Goal: Task Accomplishment & Management: Use online tool/utility

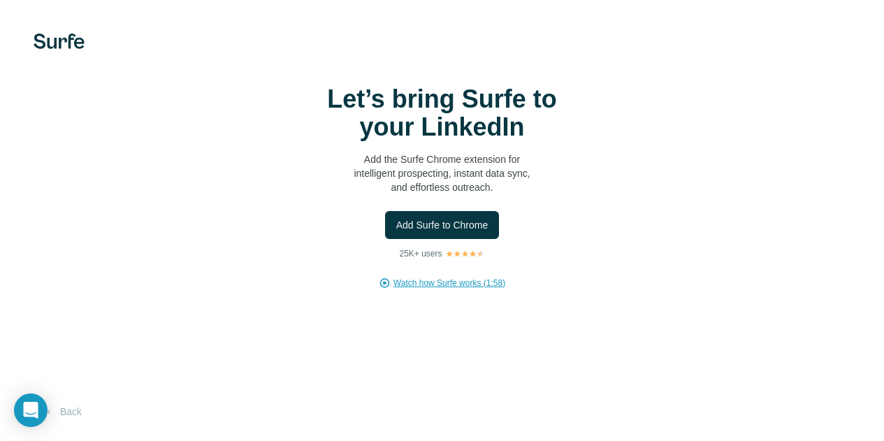
scroll to position [34, 0]
click at [69, 401] on button "Back" at bounding box center [63, 411] width 58 height 25
click at [385, 239] on button "Add Surfe to Chrome" at bounding box center [442, 225] width 115 height 28
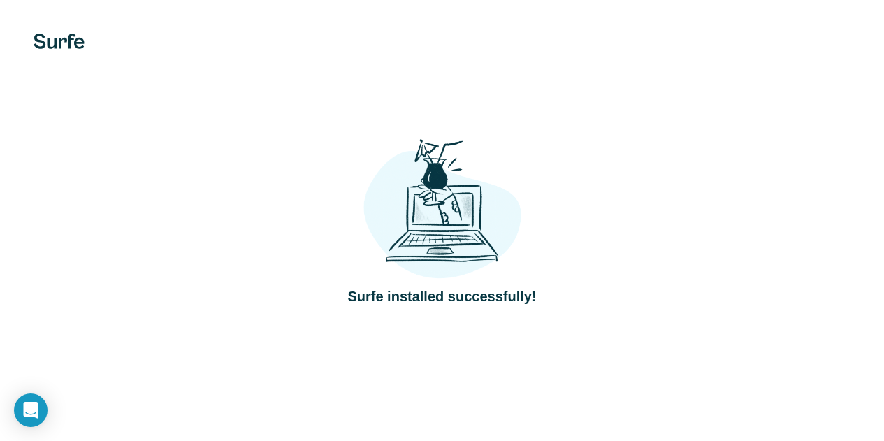
click at [64, 38] on img at bounding box center [59, 41] width 51 height 15
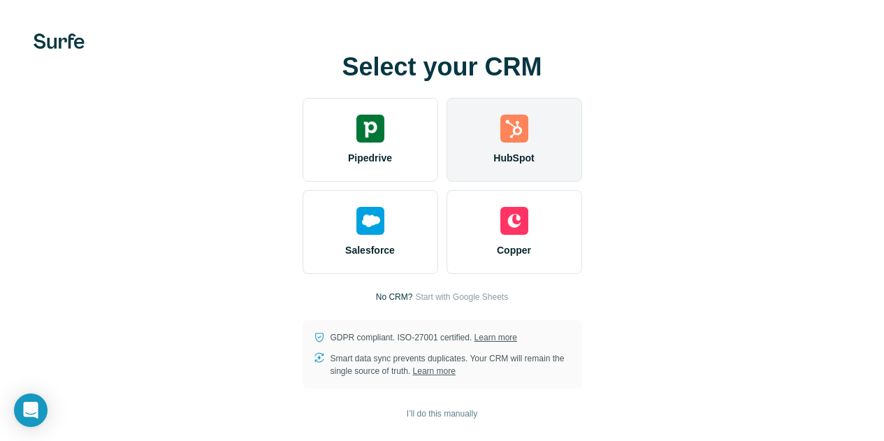
click at [500, 132] on img at bounding box center [514, 129] width 28 height 28
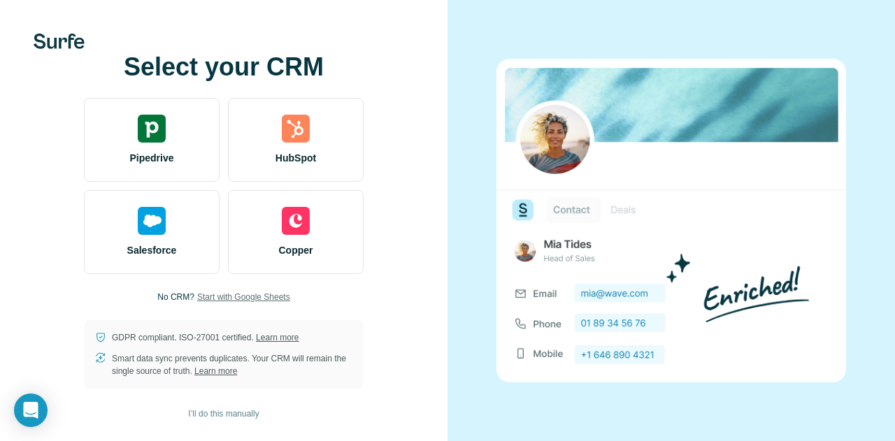
click at [252, 301] on span "Start with Google Sheets" at bounding box center [243, 297] width 93 height 13
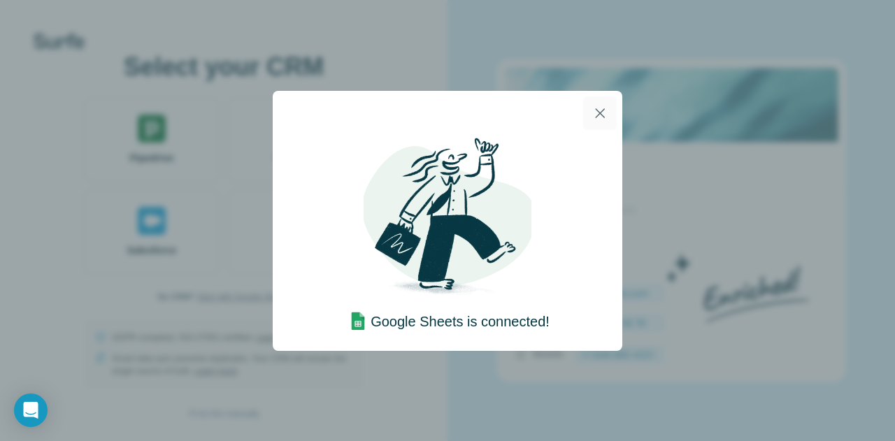
click at [598, 111] on icon "button" at bounding box center [600, 113] width 10 height 10
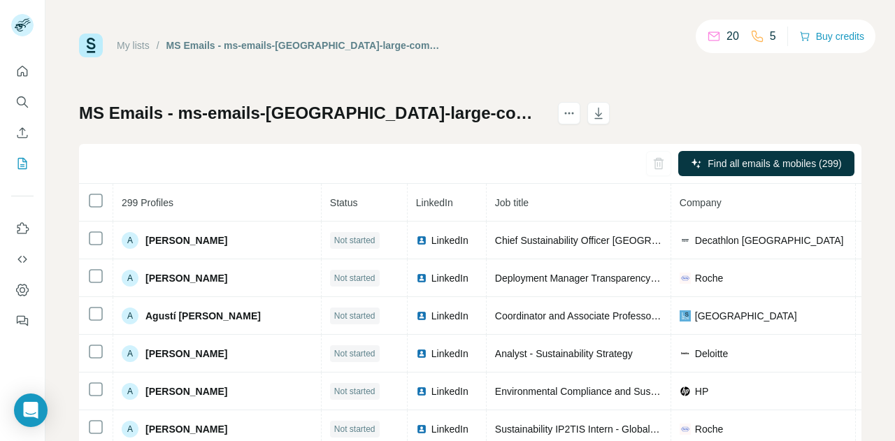
click at [589, 50] on div "My lists / MS Emails - ms-emails-spain-large-companies 20 5 Buy credits" at bounding box center [470, 46] width 782 height 24
click at [713, 36] on icon at bounding box center [714, 36] width 14 height 14
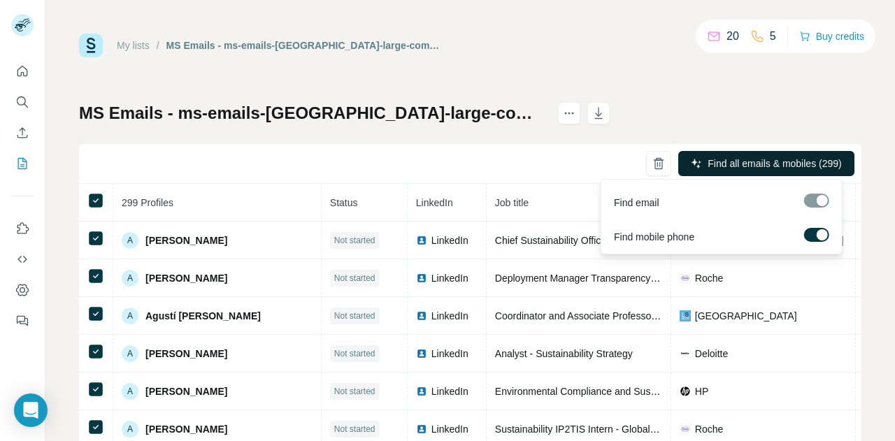
click at [740, 167] on span "Find all emails & mobiles (299)" at bounding box center [774, 164] width 134 height 14
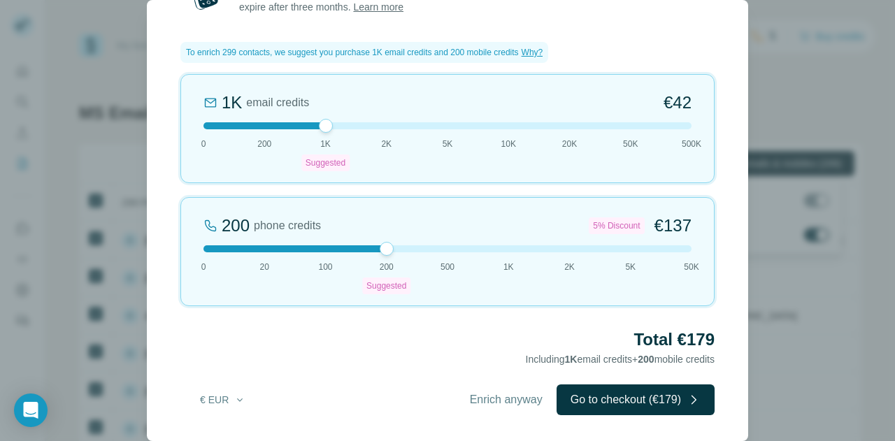
scroll to position [30, 0]
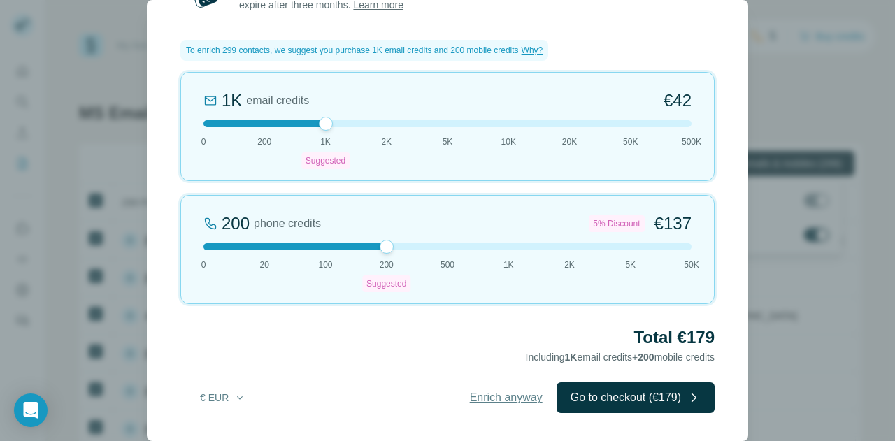
click at [492, 395] on span "Enrich anyway" at bounding box center [506, 397] width 73 height 17
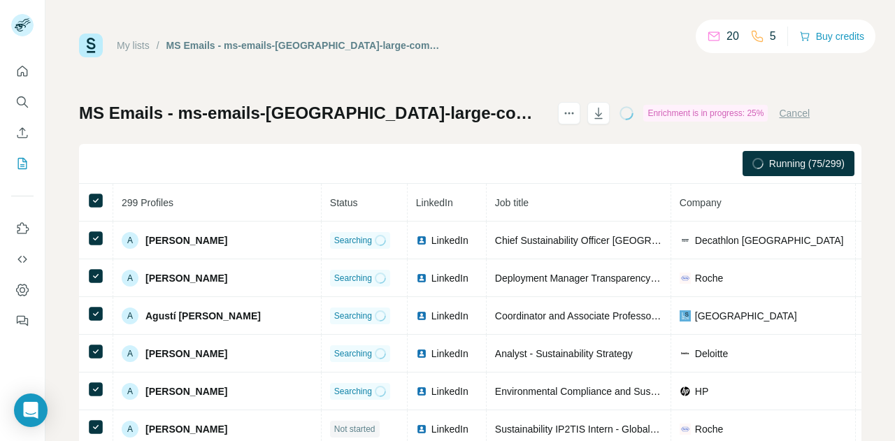
click at [584, 62] on div "My lists / MS Emails - ms-emails-[GEOGRAPHIC_DATA]-large-companies 20 5 Buy cre…" at bounding box center [470, 293] width 782 height 519
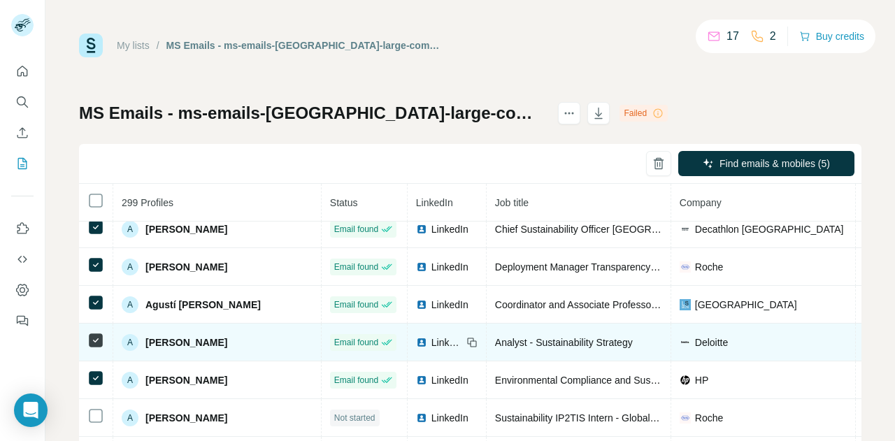
scroll to position [0, 0]
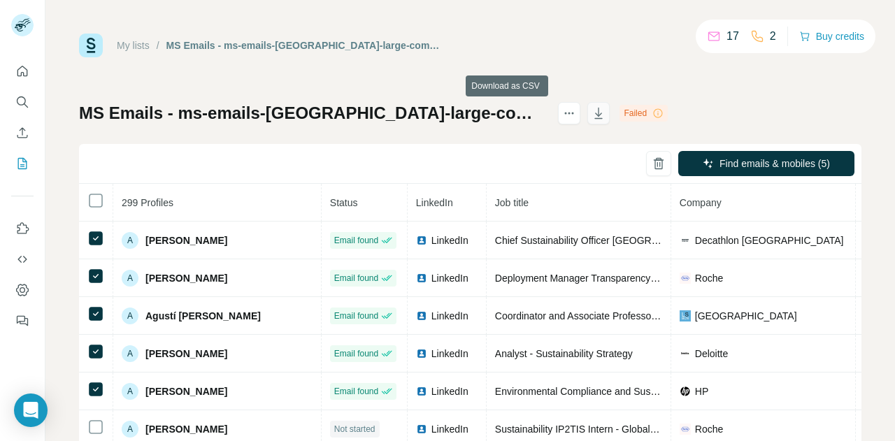
click at [591, 117] on icon "button" at bounding box center [598, 113] width 14 height 14
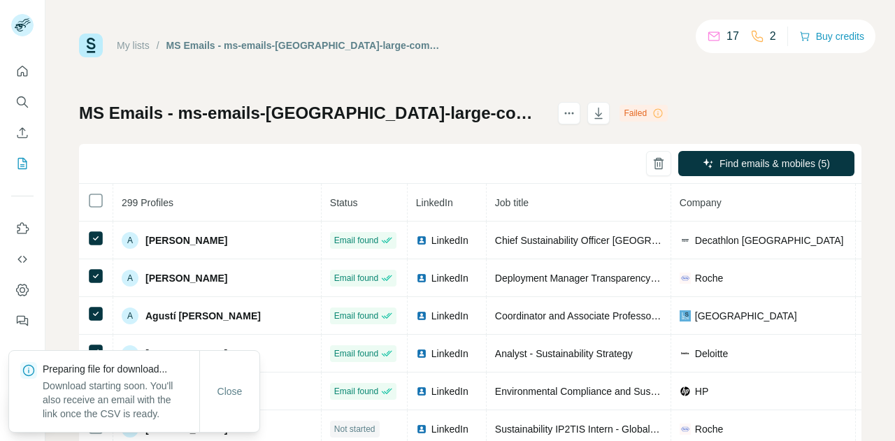
click at [668, 62] on div "My lists / MS Emails - ms-emails-[GEOGRAPHIC_DATA]-large-companies 17 2 Buy cre…" at bounding box center [470, 293] width 782 height 519
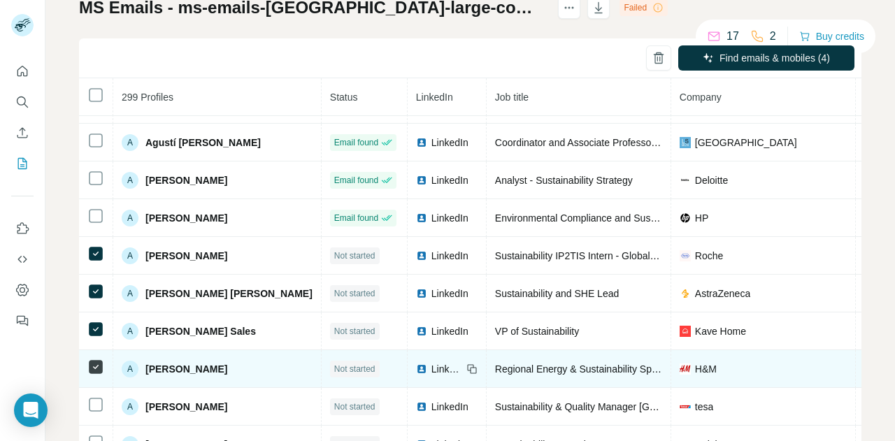
scroll to position [69, 0]
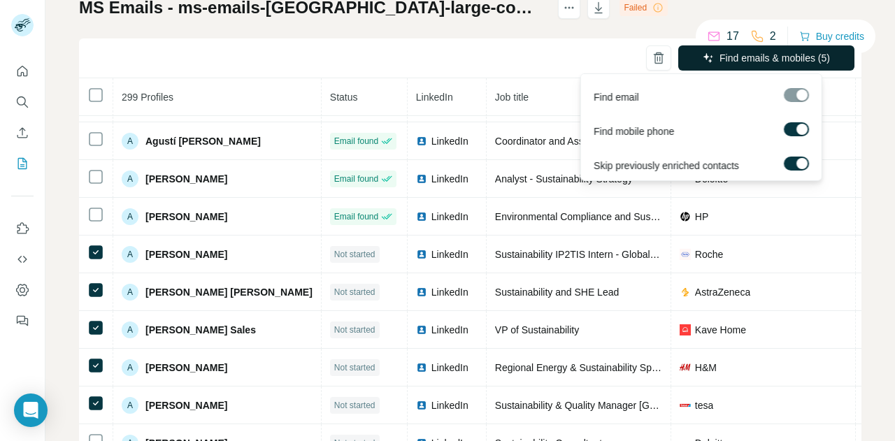
click at [772, 58] on span "Find emails & mobiles (5)" at bounding box center [774, 58] width 110 height 14
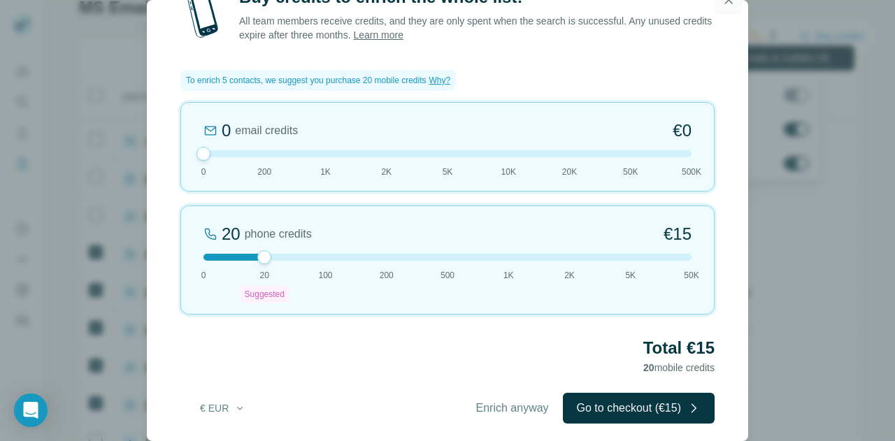
click at [731, 2] on icon "button" at bounding box center [729, 0] width 8 height 8
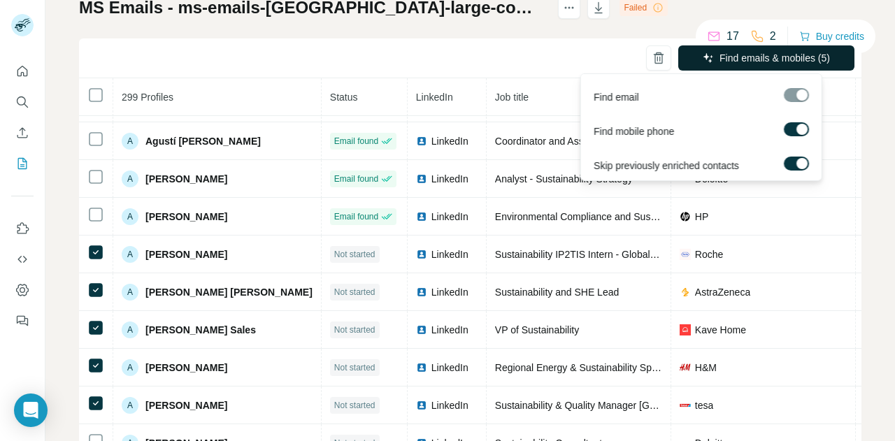
click at [722, 59] on span "Find emails & mobiles (5)" at bounding box center [774, 58] width 110 height 14
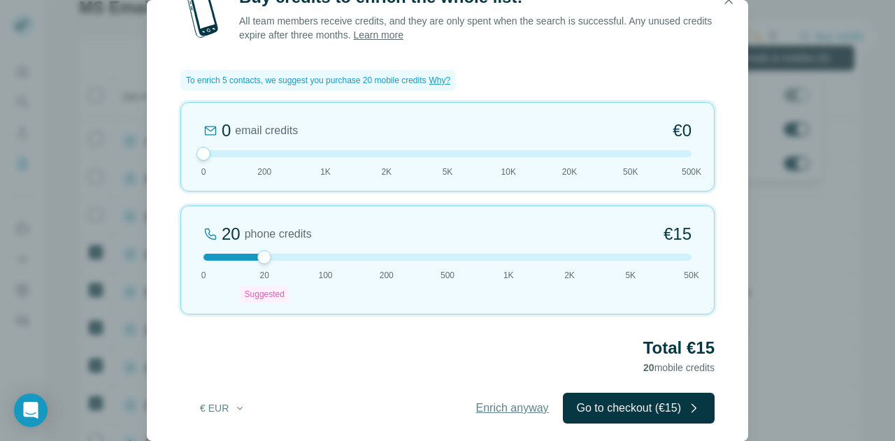
click at [491, 417] on button "Enrich anyway" at bounding box center [512, 408] width 101 height 31
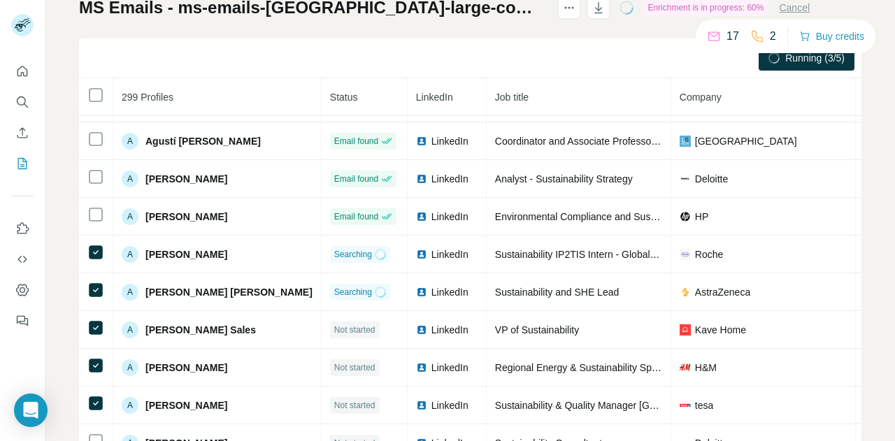
click at [66, 384] on div "My lists / MS Emails - ms-emails-[GEOGRAPHIC_DATA]-large-companies 17 2 Buy cre…" at bounding box center [469, 220] width 849 height 441
click at [750, 36] on icon at bounding box center [757, 36] width 14 height 14
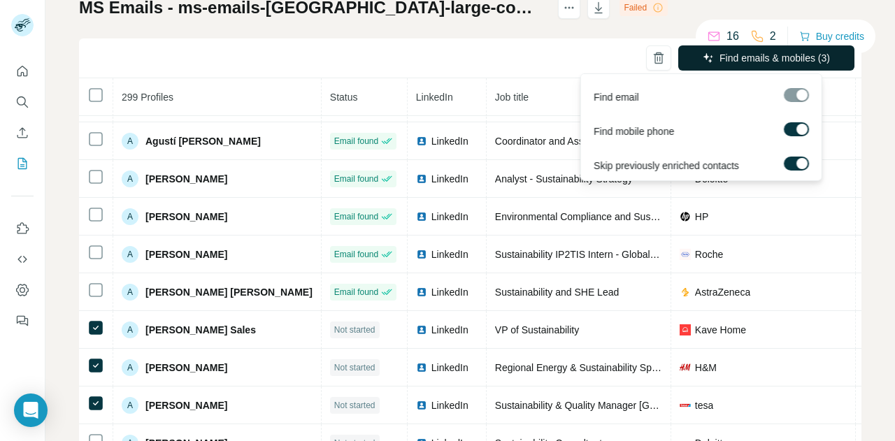
click at [758, 51] on span "Find emails & mobiles (3)" at bounding box center [774, 58] width 110 height 14
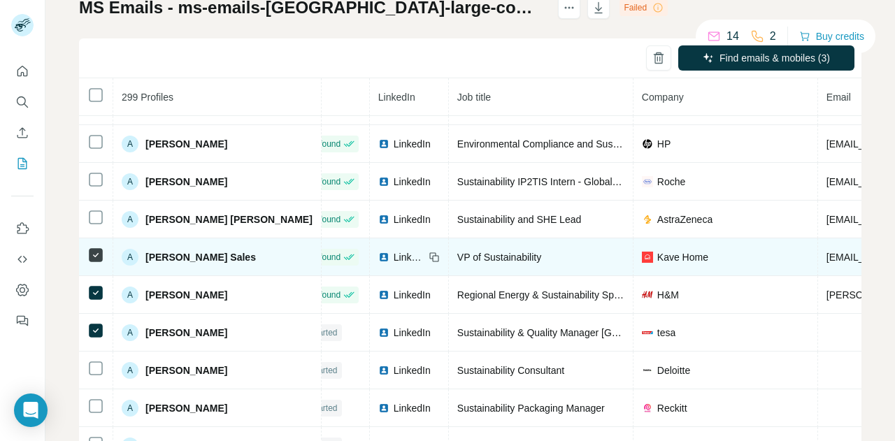
scroll to position [142, 0]
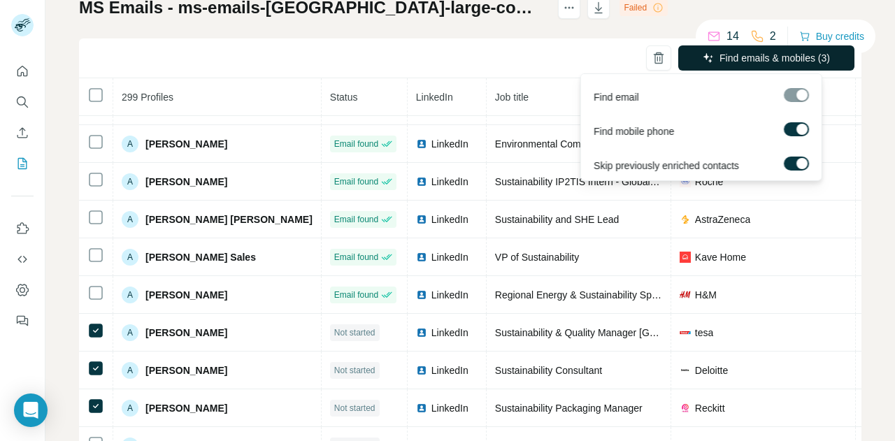
click at [777, 55] on span "Find emails & mobiles (3)" at bounding box center [774, 58] width 110 height 14
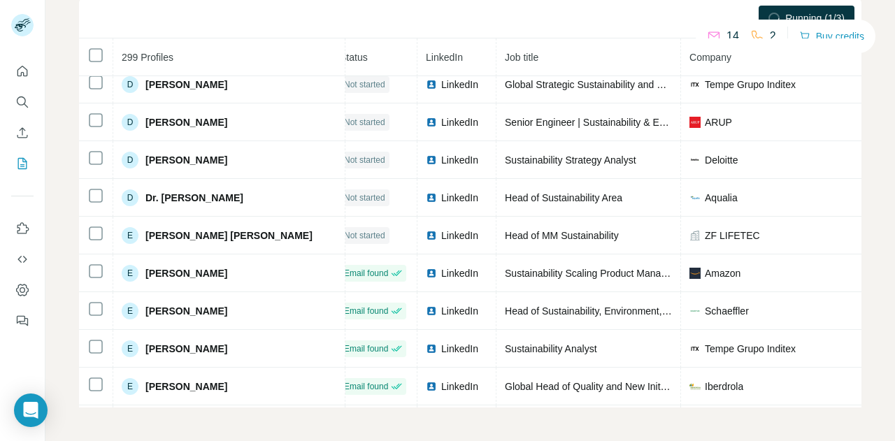
scroll to position [2841, 0]
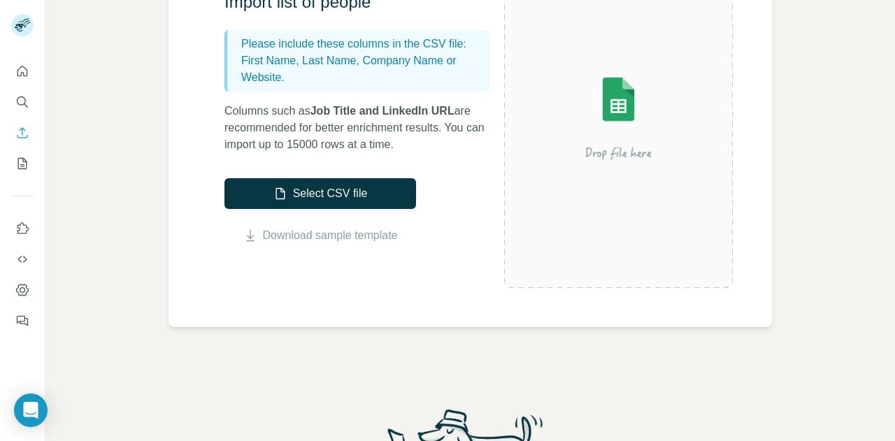
scroll to position [164, 0]
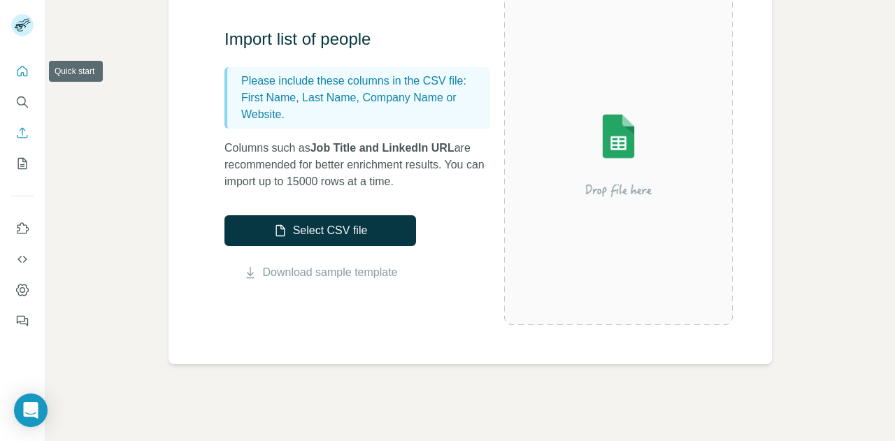
click at [30, 70] on button "Quick start" at bounding box center [22, 71] width 22 height 25
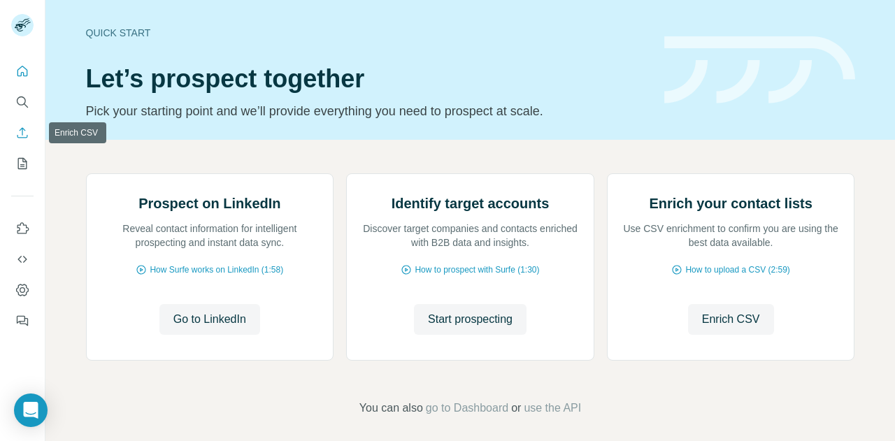
click at [21, 131] on icon "Enrich CSV" at bounding box center [22, 133] width 14 height 14
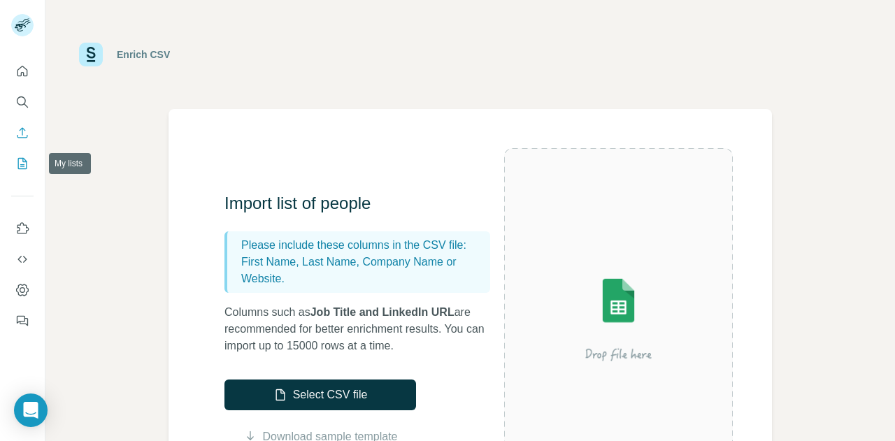
click at [22, 159] on icon "My lists" at bounding box center [22, 164] width 14 height 14
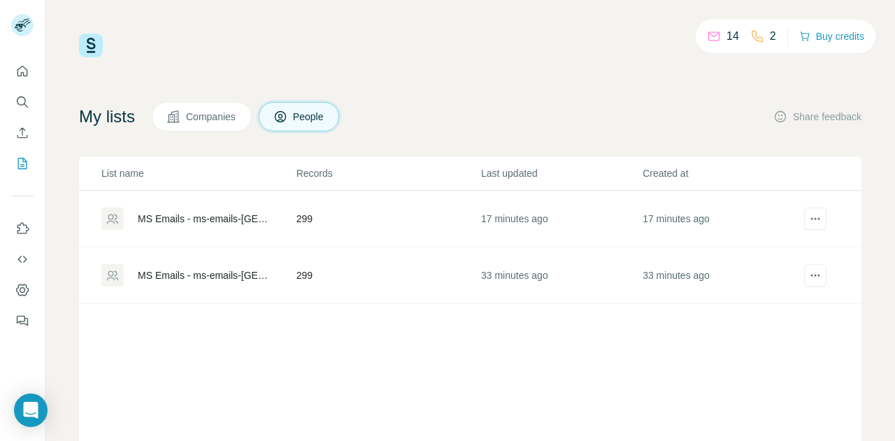
click at [121, 214] on div at bounding box center [112, 219] width 22 height 22
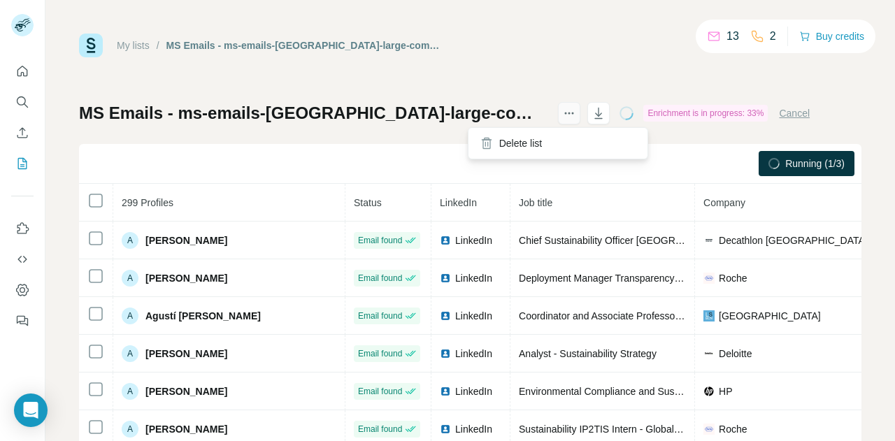
click at [558, 116] on button "actions" at bounding box center [569, 113] width 22 height 22
click at [453, 139] on div "MS Emails - ms-emails-[GEOGRAPHIC_DATA]-large-companies Enrichment is in progre…" at bounding box center [470, 327] width 782 height 451
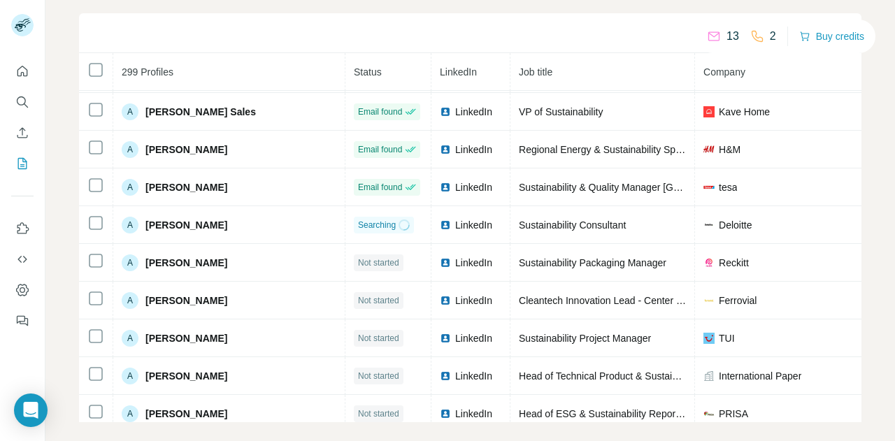
scroll to position [263, 0]
click at [53, 317] on div "My lists / MS Emails - ms-emails-[GEOGRAPHIC_DATA]-large-companies 13 2 Buy cre…" at bounding box center [469, 220] width 849 height 441
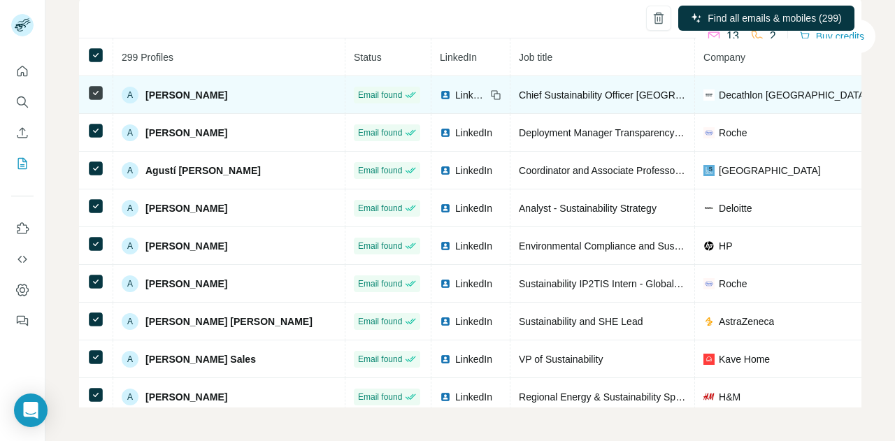
scroll to position [0, 0]
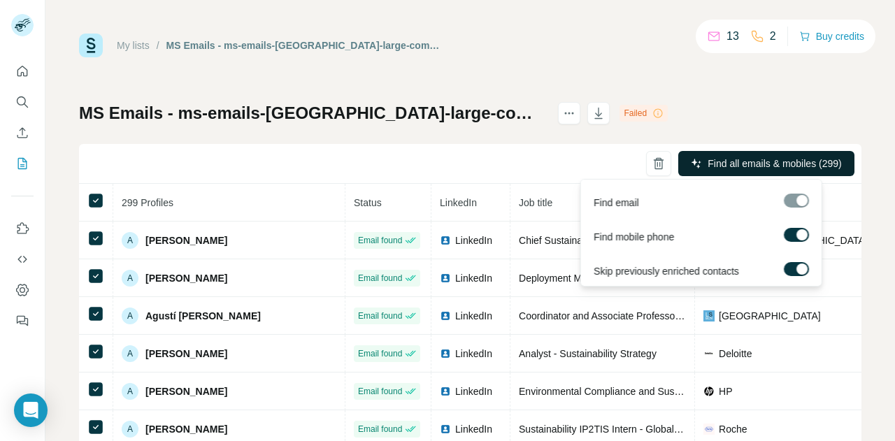
click at [728, 158] on span "Find all emails & mobiles (299)" at bounding box center [774, 164] width 134 height 14
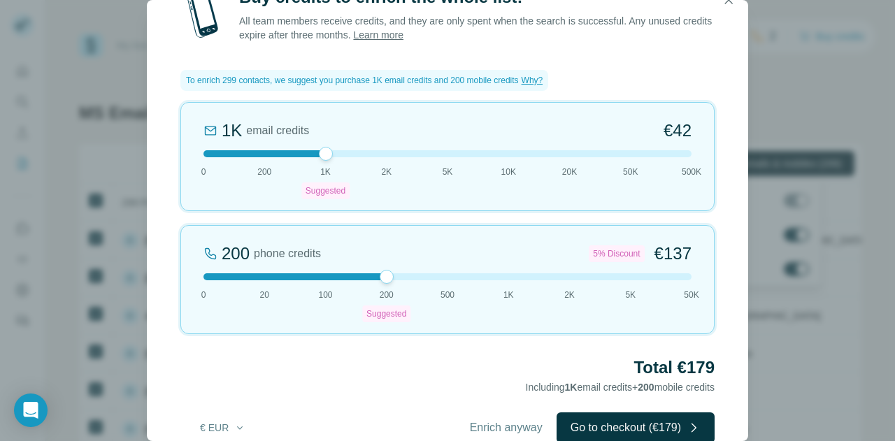
scroll to position [30, 0]
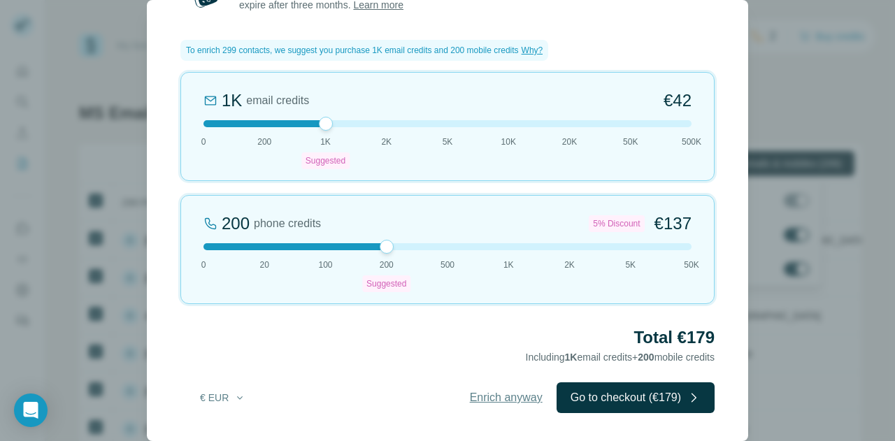
click at [504, 394] on span "Enrich anyway" at bounding box center [506, 397] width 73 height 17
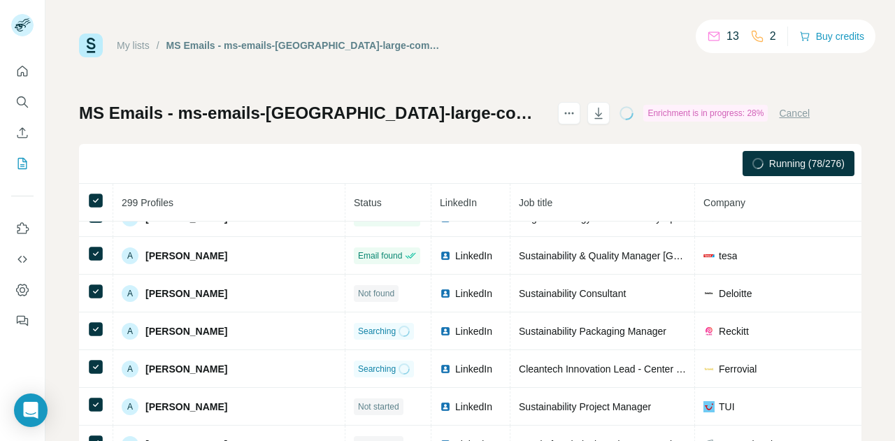
scroll to position [326, 0]
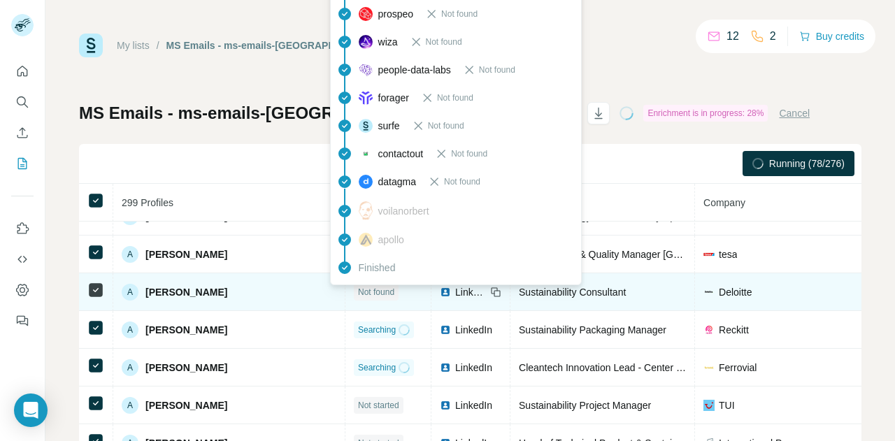
click at [358, 295] on span "Not found" at bounding box center [376, 292] width 36 height 13
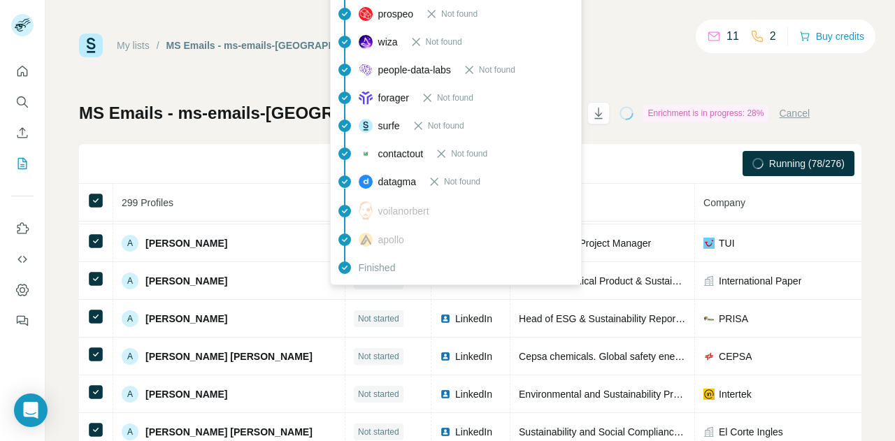
scroll to position [0, 0]
